Goal: Task Accomplishment & Management: Complete application form

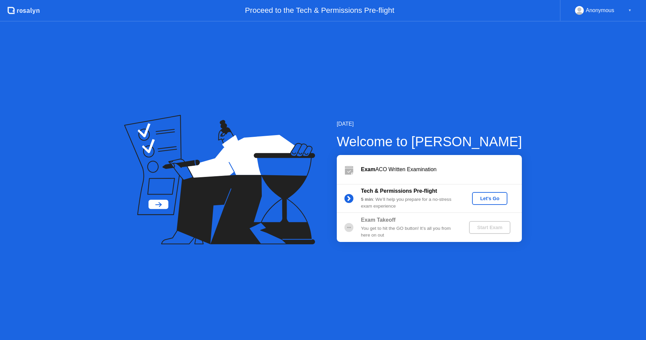
click at [480, 196] on div "Let's Go" at bounding box center [490, 198] width 30 height 5
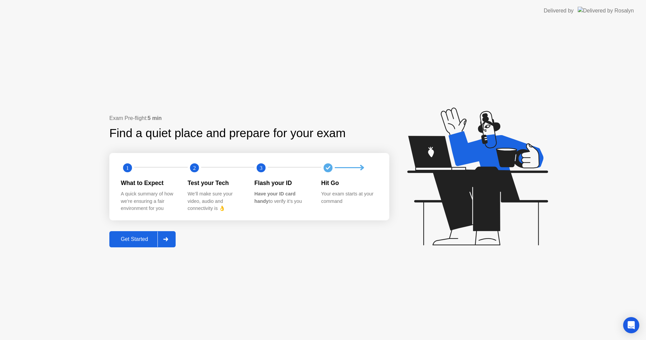
click at [140, 241] on div "Get Started" at bounding box center [134, 239] width 46 height 6
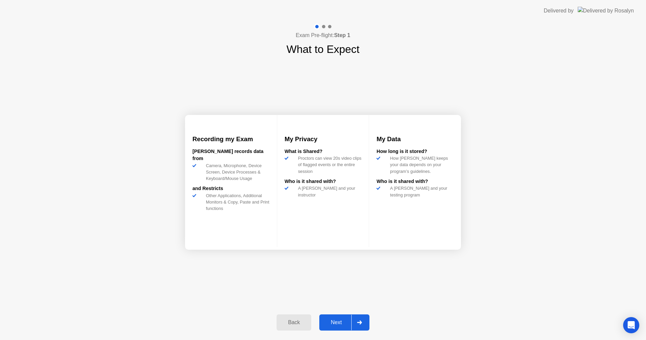
click at [330, 319] on div "Next" at bounding box center [336, 322] width 30 height 6
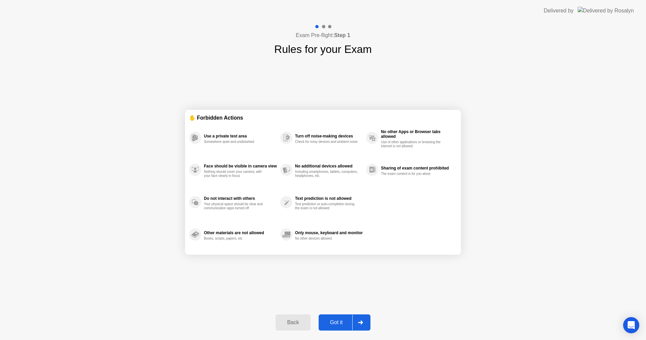
click at [330, 317] on button "Got it" at bounding box center [345, 322] width 52 height 16
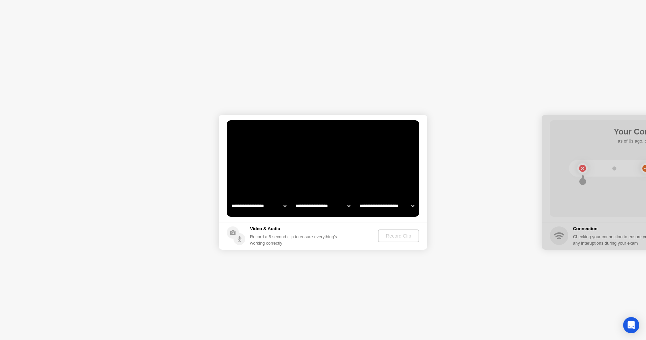
select select "**********"
select select "*******"
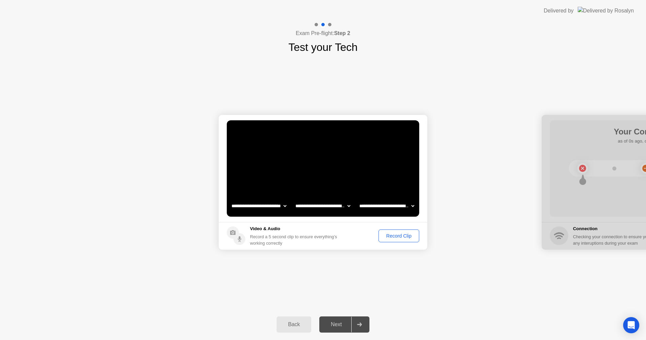
click at [395, 236] on div "Record Clip" at bounding box center [399, 235] width 36 height 5
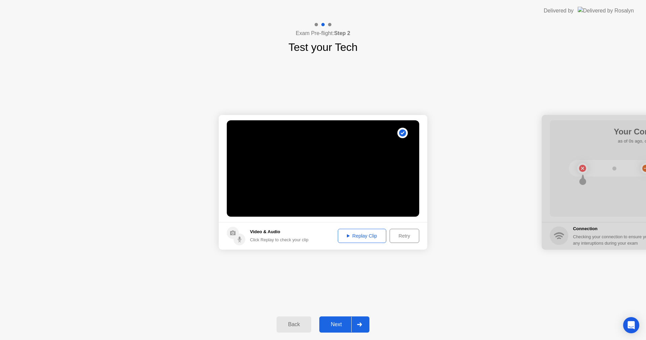
click at [359, 319] on div at bounding box center [359, 323] width 16 height 15
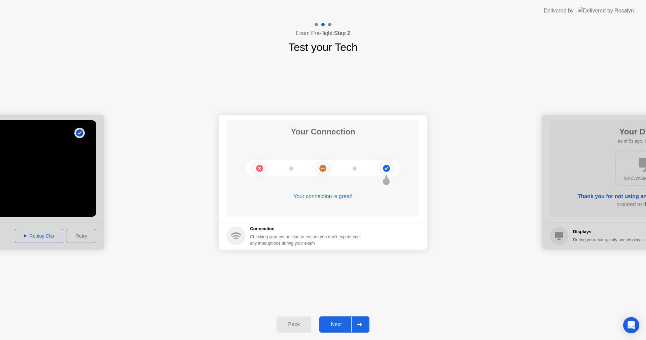
click at [367, 323] on div at bounding box center [359, 323] width 16 height 15
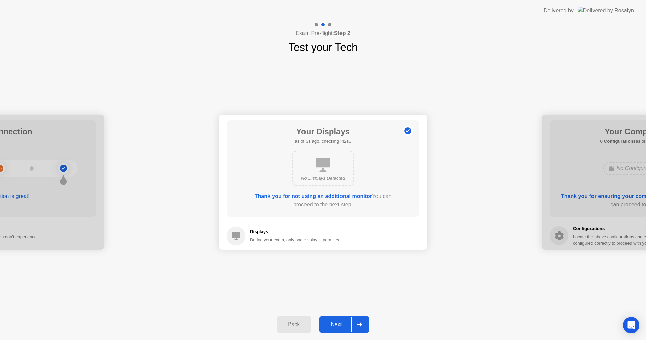
click at [339, 318] on button "Next" at bounding box center [344, 324] width 50 height 16
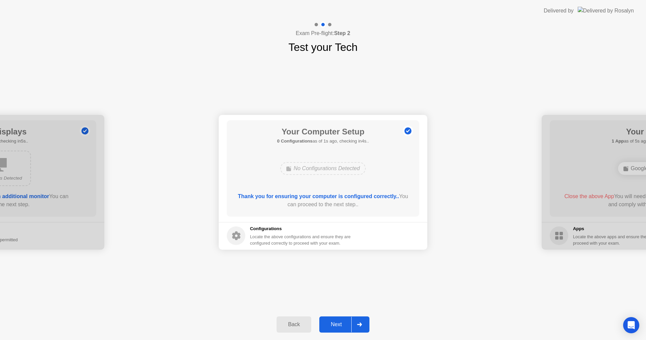
click at [363, 323] on div at bounding box center [359, 323] width 16 height 15
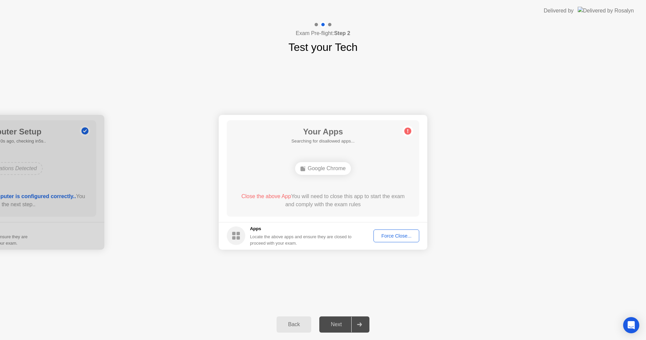
click at [393, 237] on div "Force Close..." at bounding box center [396, 235] width 41 height 5
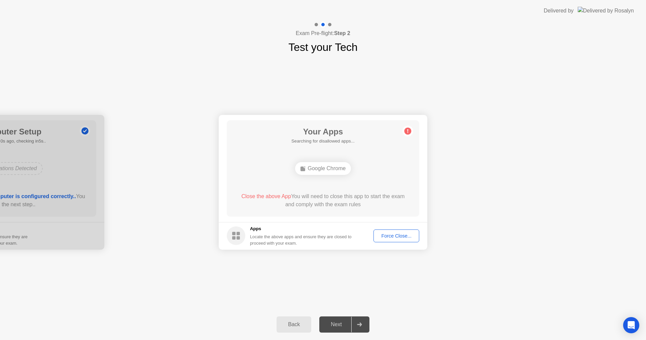
click at [334, 171] on div "Google Chrome" at bounding box center [323, 168] width 56 height 13
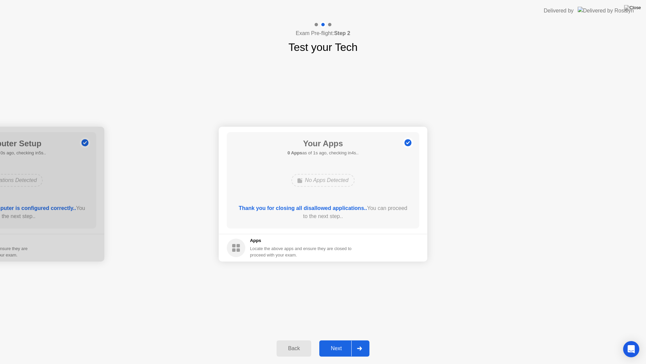
click at [359, 339] on div at bounding box center [359, 347] width 16 height 15
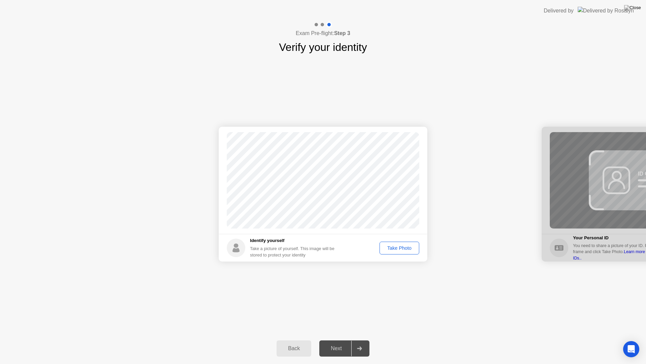
click at [399, 247] on div "Take Photo" at bounding box center [399, 247] width 35 height 5
click at [360, 339] on div at bounding box center [359, 347] width 16 height 15
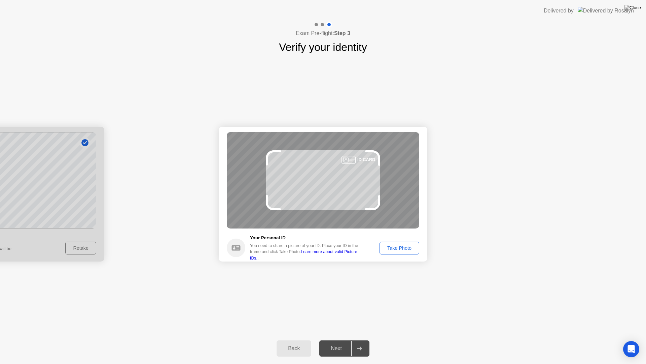
click at [403, 293] on div "Success Photo is correctly taken Identify yourself Take a picture of yourself. …" at bounding box center [323, 193] width 646 height 277
click at [406, 255] on footer "Your Personal ID You need to share a picture of your ID. Place your ID in the f…" at bounding box center [323, 248] width 209 height 28
click at [406, 249] on div "Take Photo" at bounding box center [399, 247] width 35 height 5
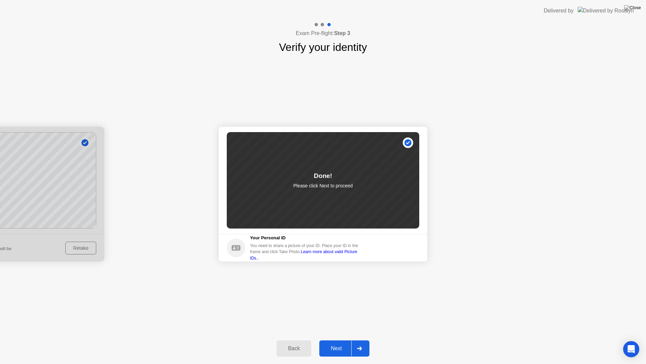
click at [360, 339] on div at bounding box center [359, 347] width 16 height 15
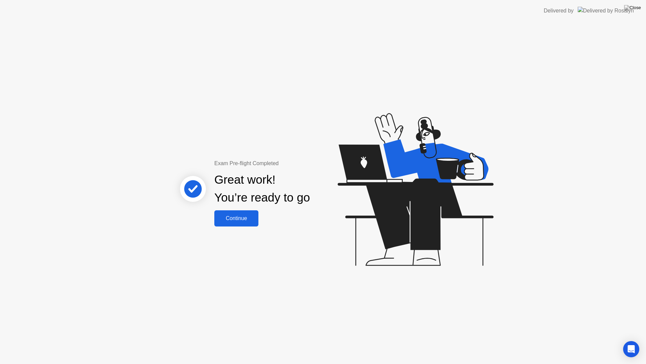
click at [236, 225] on button "Continue" at bounding box center [236, 218] width 44 height 16
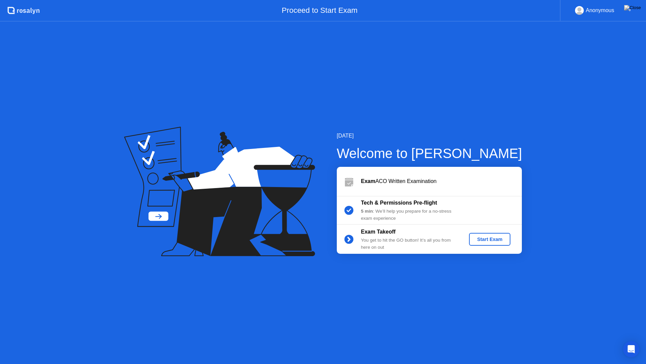
click at [501, 237] on div "Start Exam" at bounding box center [490, 238] width 36 height 5
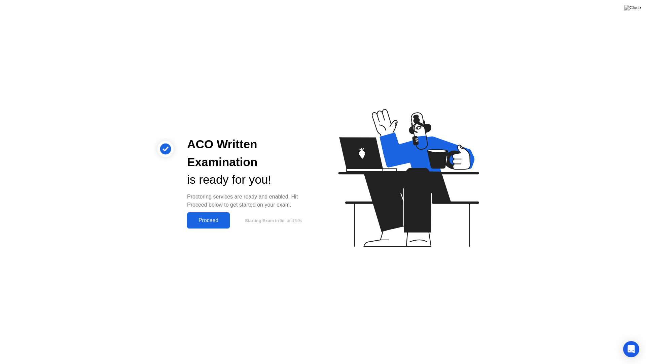
click at [217, 217] on div "Proceed" at bounding box center [208, 220] width 39 height 6
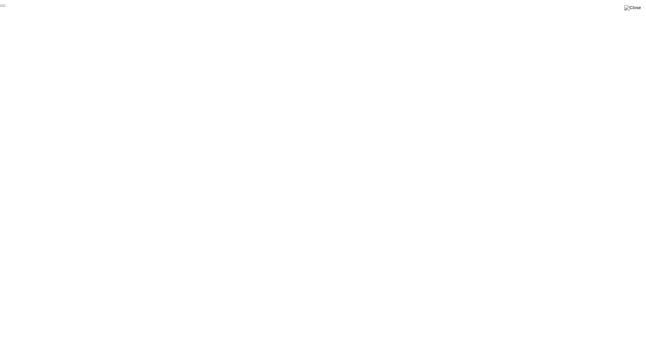
click div "End Proctoring Session"
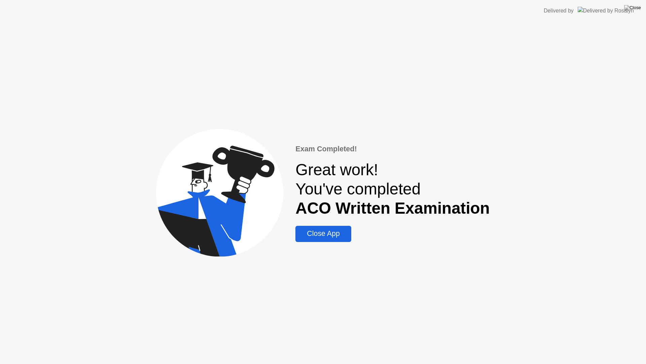
click at [332, 234] on div "Close App" at bounding box center [323, 233] width 51 height 8
